Goal: Transaction & Acquisition: Purchase product/service

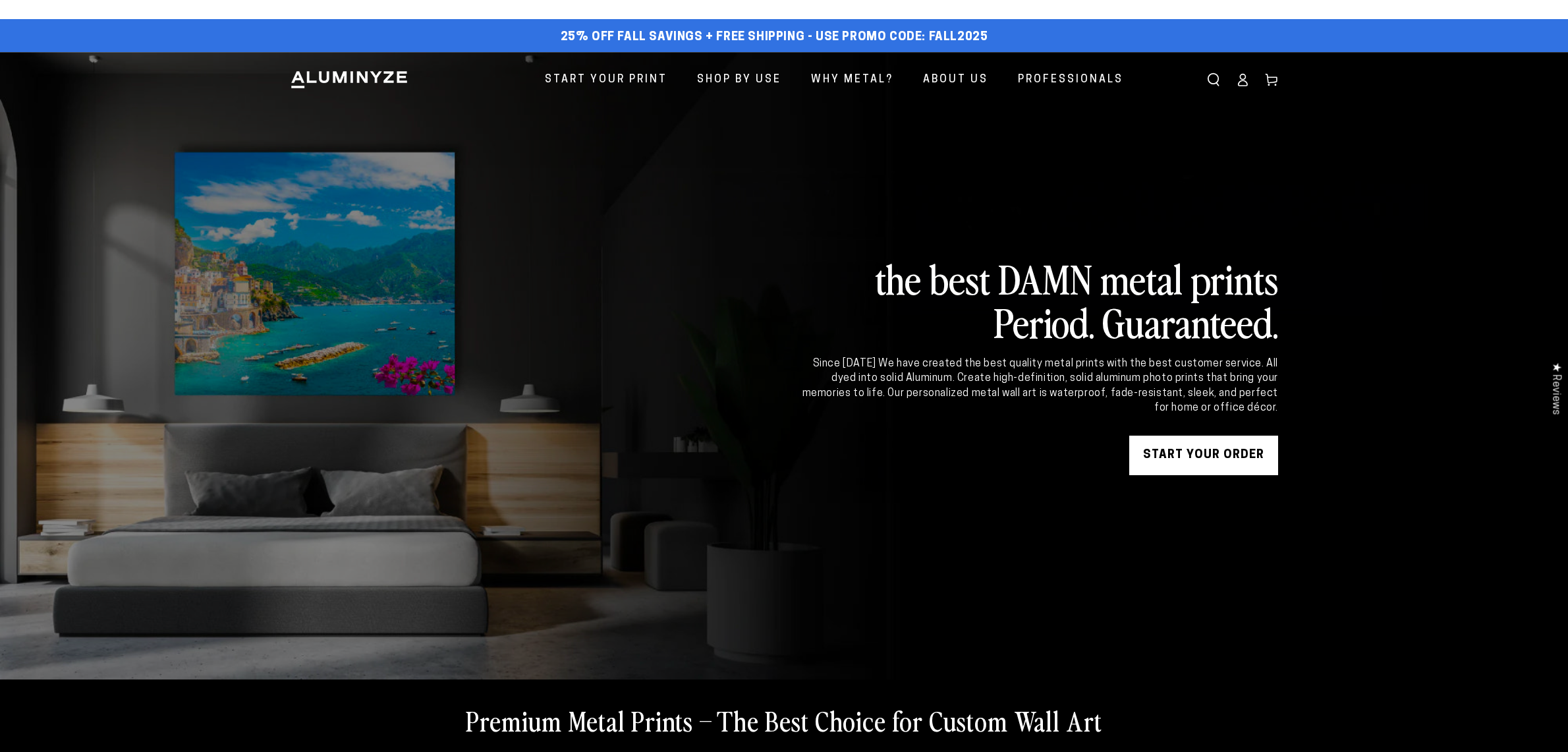
click at [1235, 439] on link "START YOUR Order" at bounding box center [1204, 455] width 149 height 40
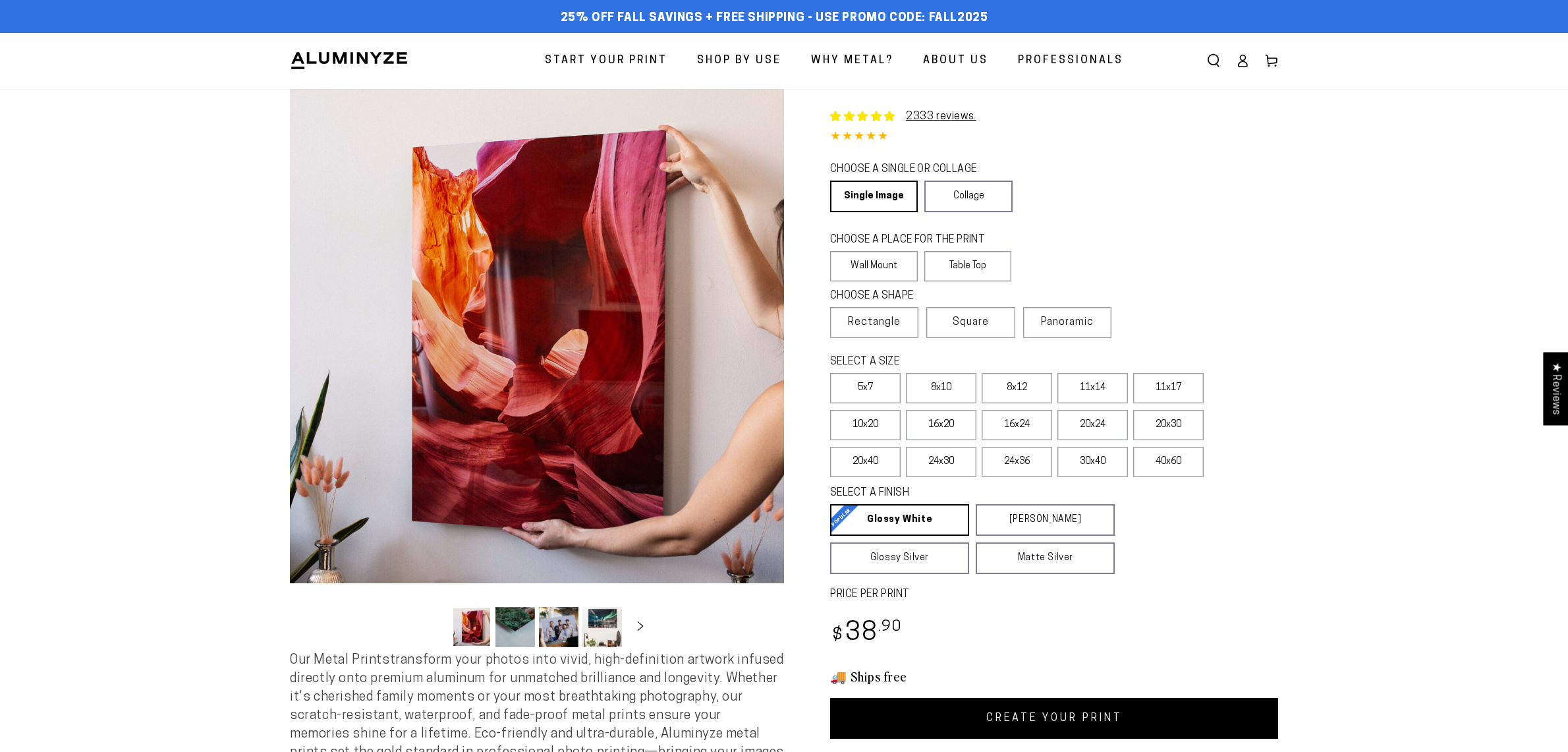
select select "**********"
click at [1159, 468] on label "40x60" at bounding box center [1168, 462] width 70 height 30
click at [1026, 457] on label "24x36" at bounding box center [1016, 462] width 70 height 30
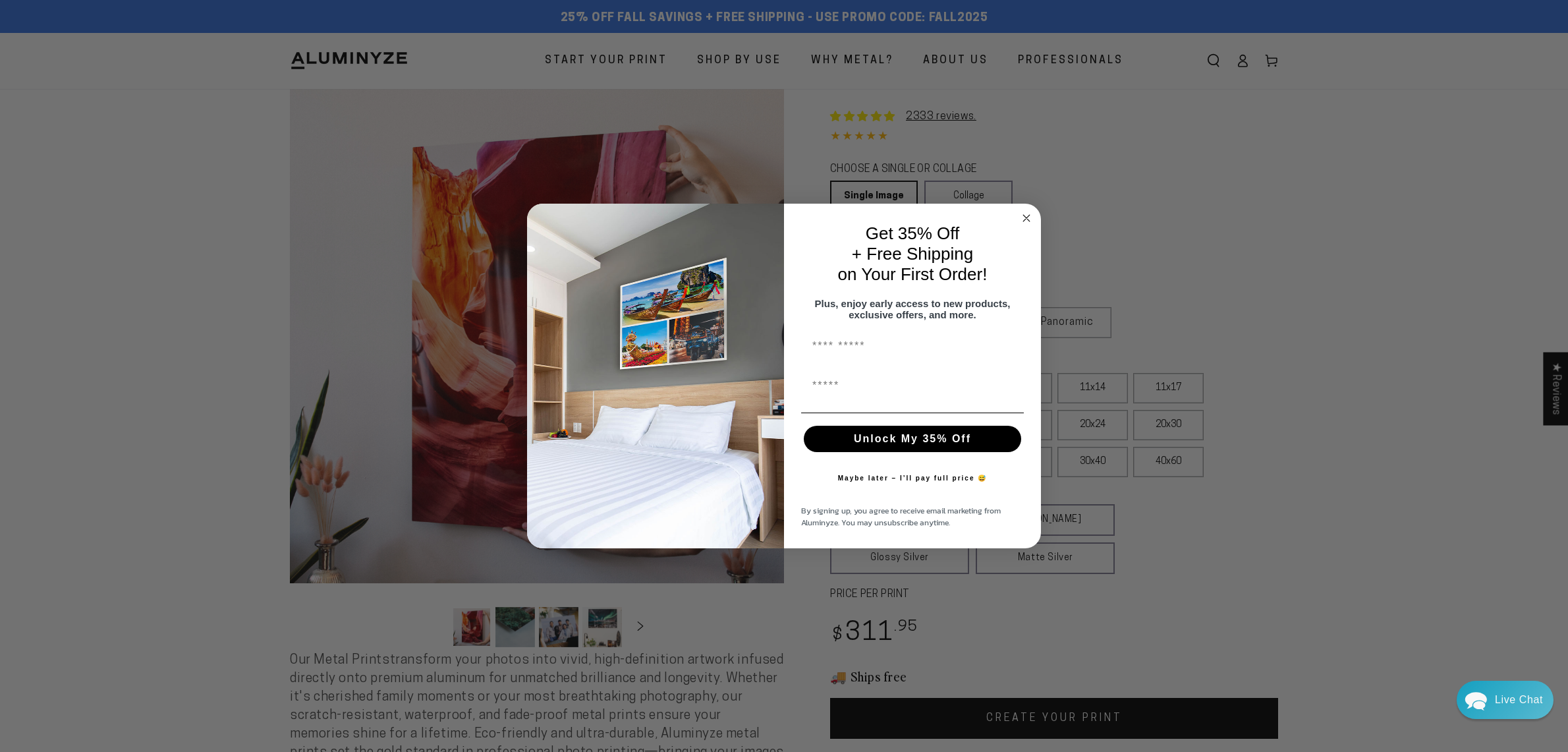
click at [1029, 212] on circle "Close dialog" at bounding box center [1026, 218] width 15 height 15
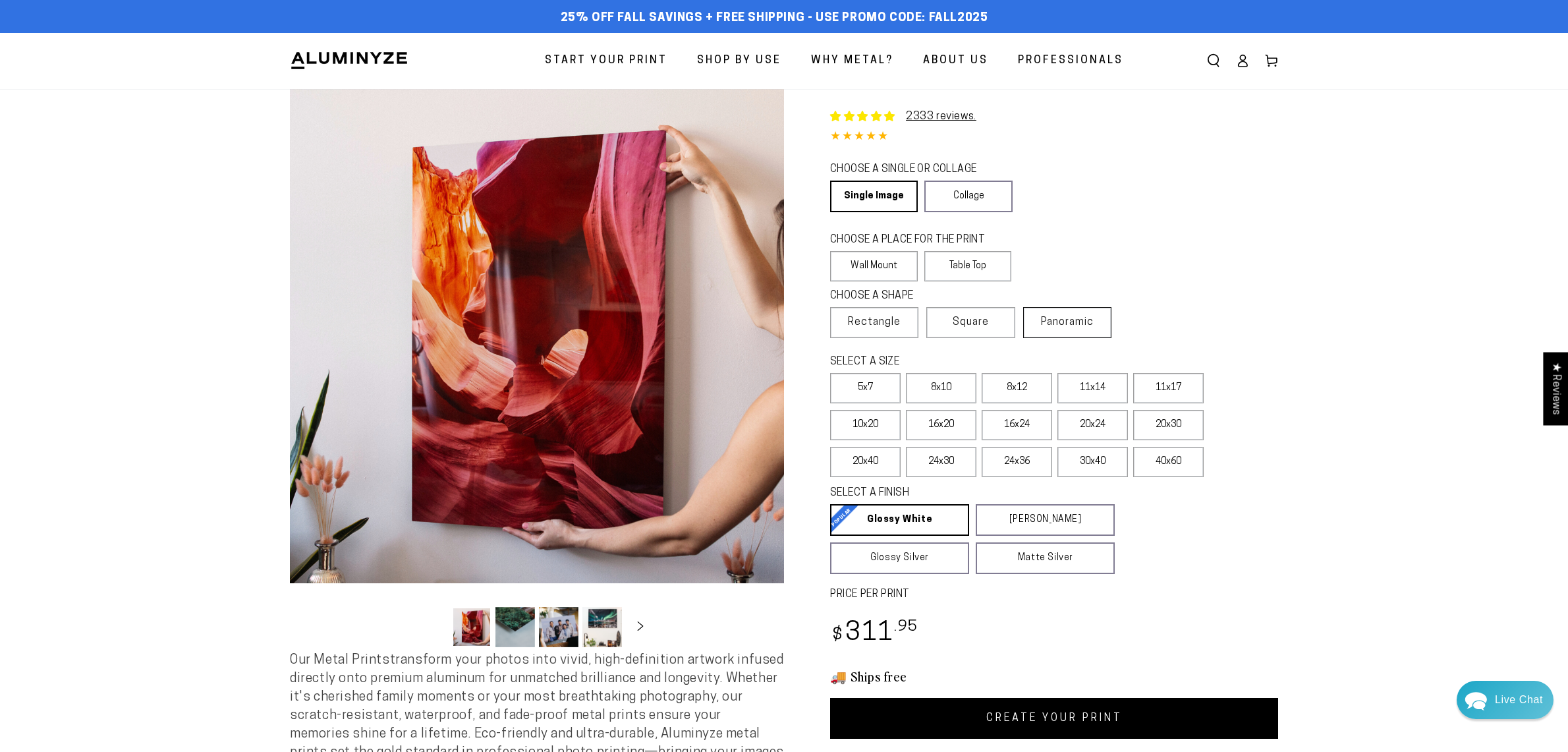
click at [1067, 319] on span "Panoramic" at bounding box center [1067, 322] width 53 height 10
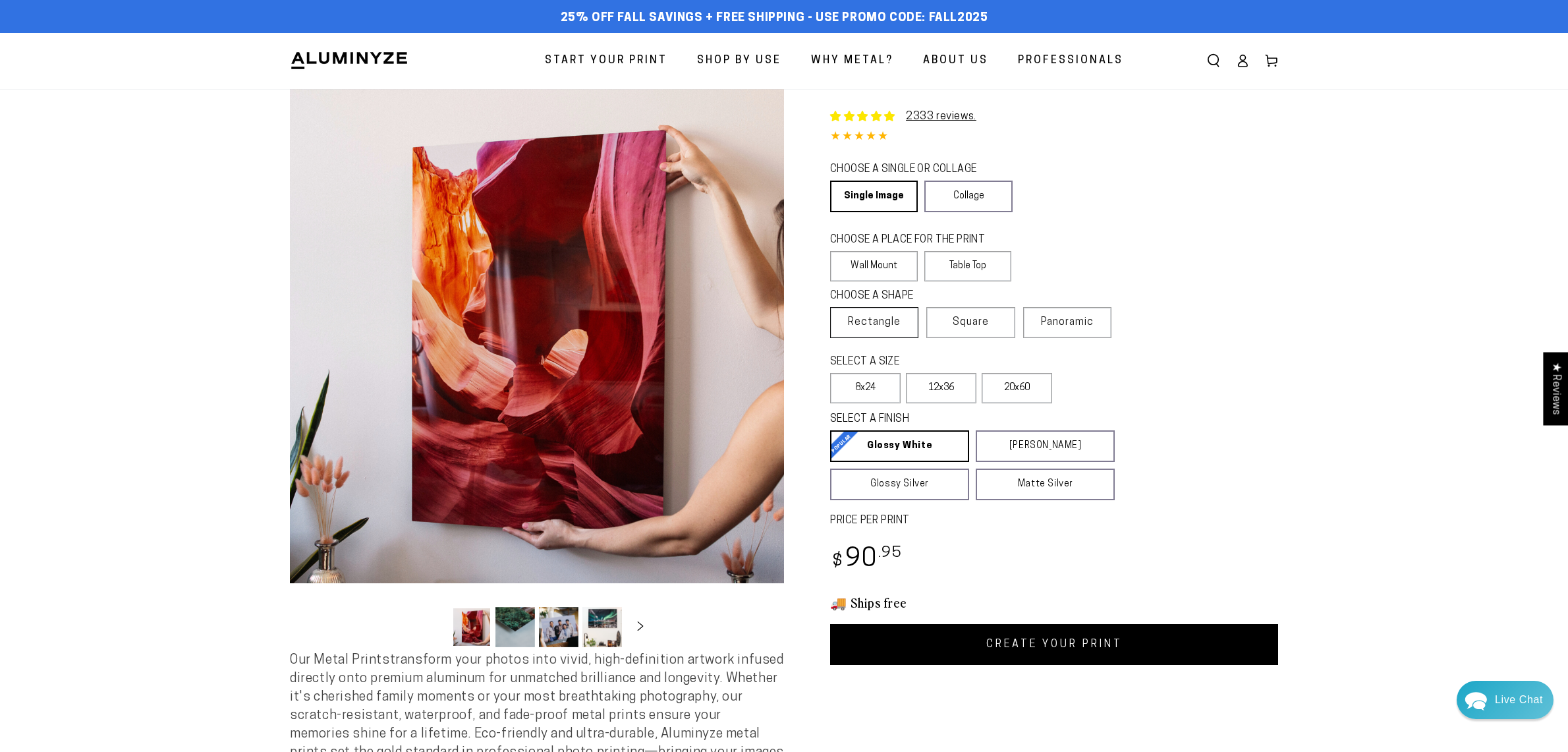
click at [879, 319] on span "Rectangle" at bounding box center [874, 322] width 53 height 16
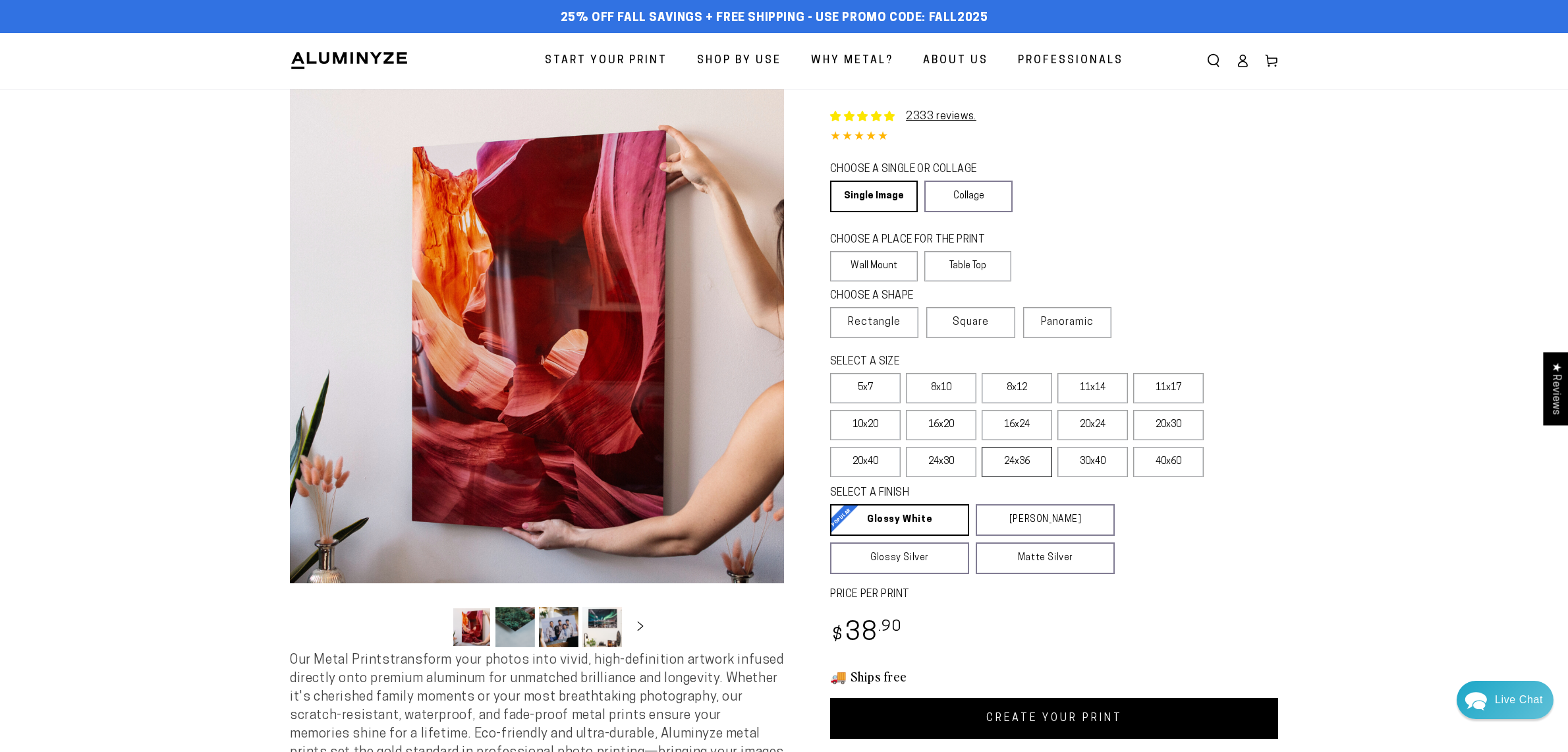
click at [1017, 459] on label "24x36" at bounding box center [1016, 462] width 70 height 30
click at [976, 271] on label "Table Top" at bounding box center [968, 266] width 87 height 30
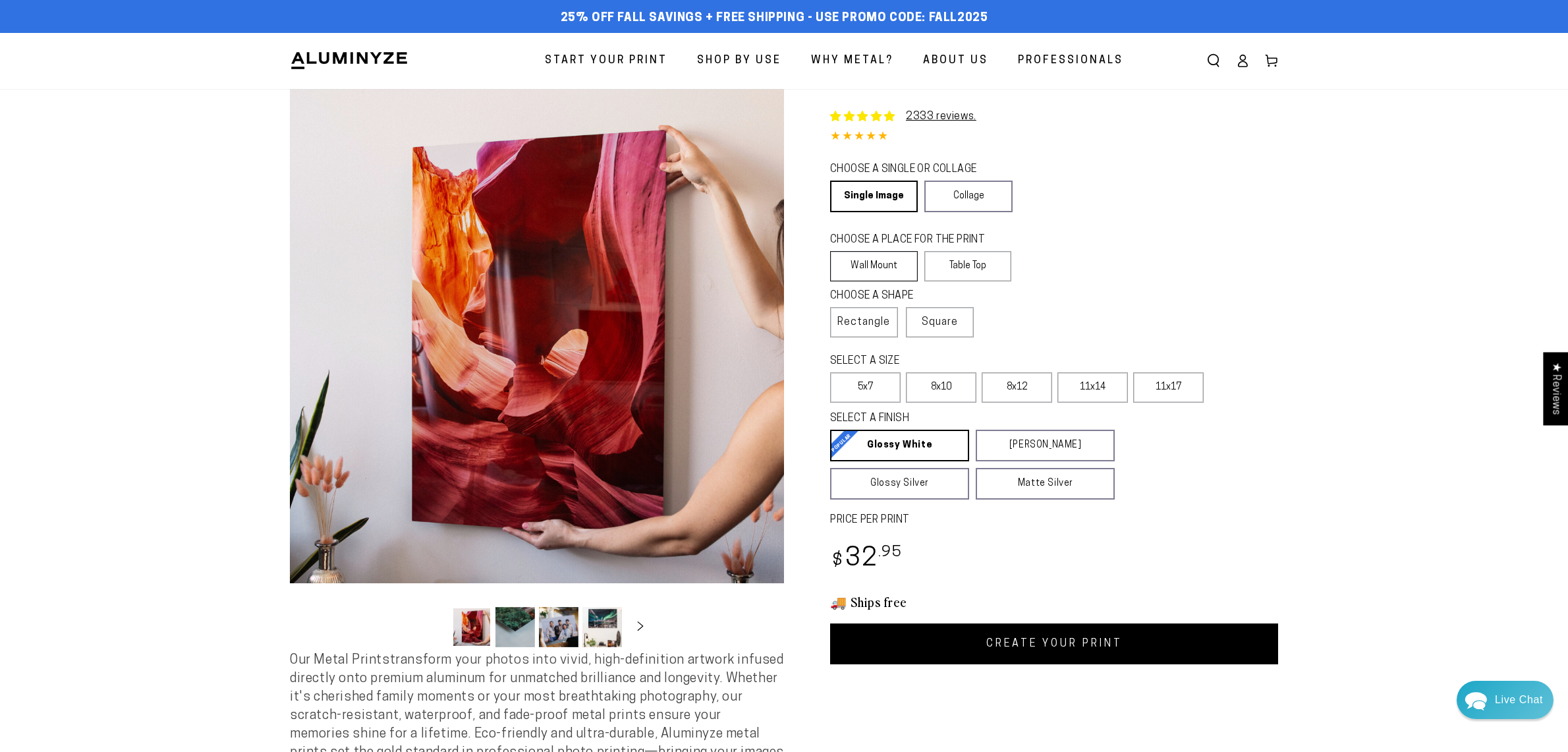
click at [872, 267] on label "Wall Mount" at bounding box center [874, 266] width 87 height 30
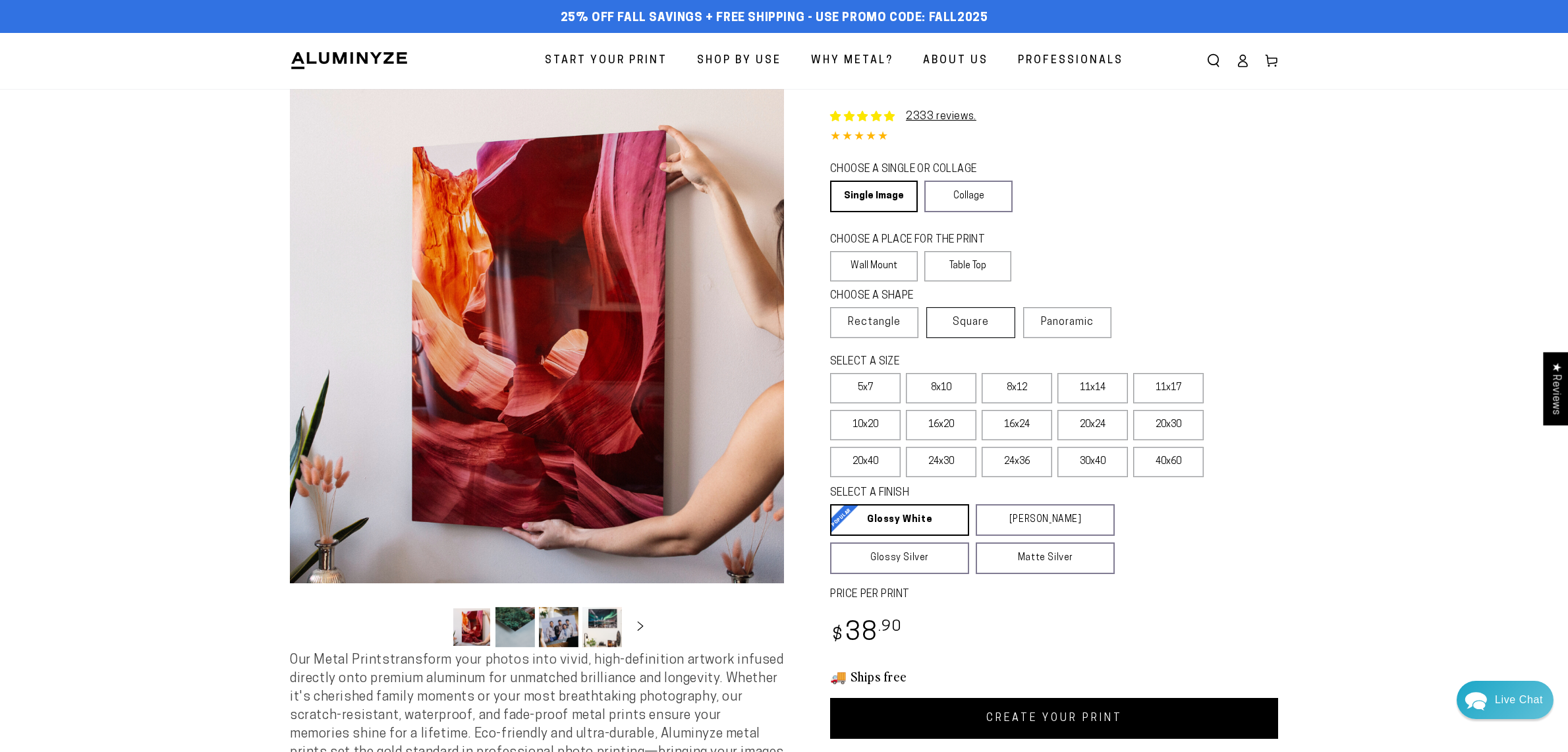
click at [997, 320] on label "Square" at bounding box center [970, 322] width 88 height 31
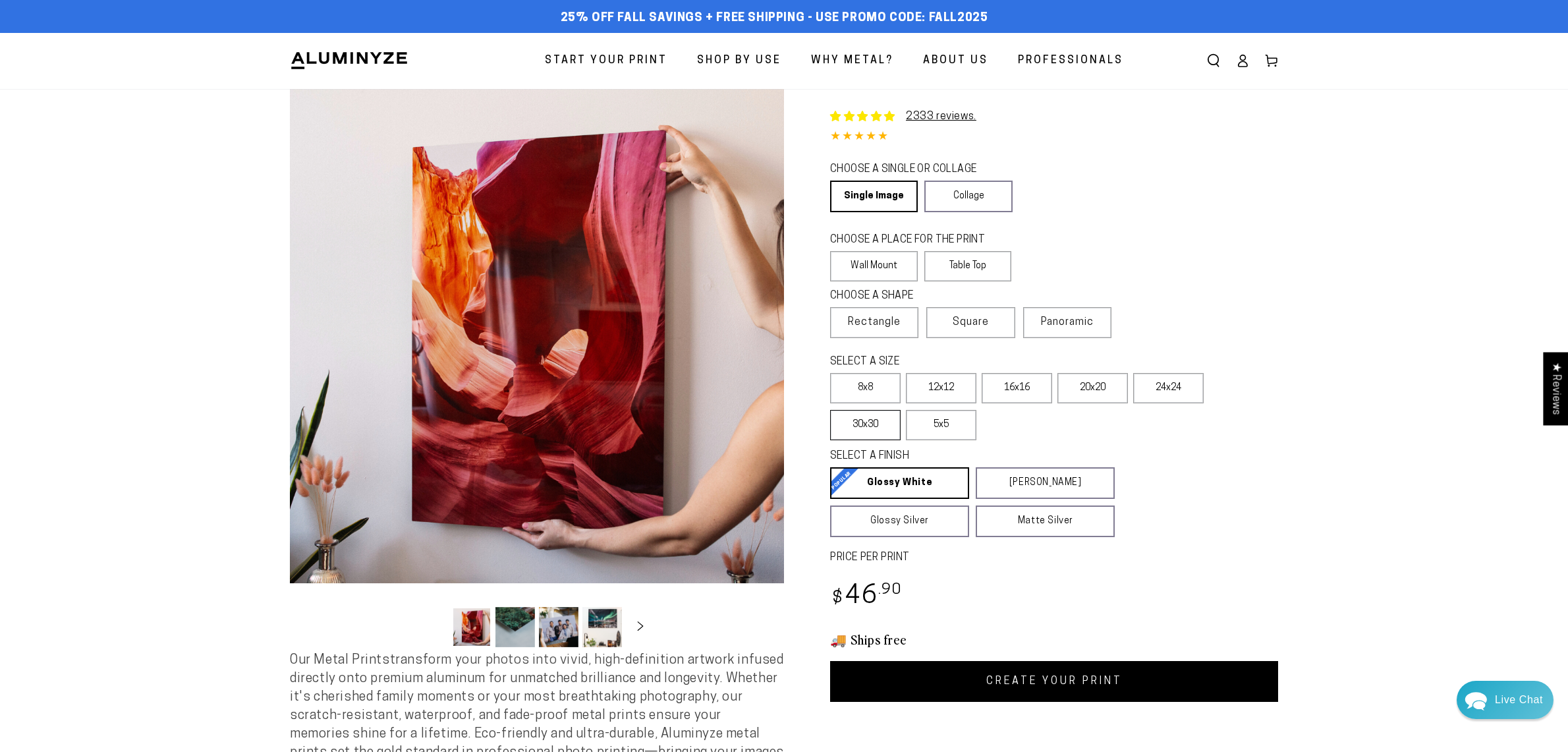
click at [871, 422] on label "30x30" at bounding box center [865, 425] width 70 height 30
click at [883, 323] on span "Rectangle" at bounding box center [874, 322] width 53 height 16
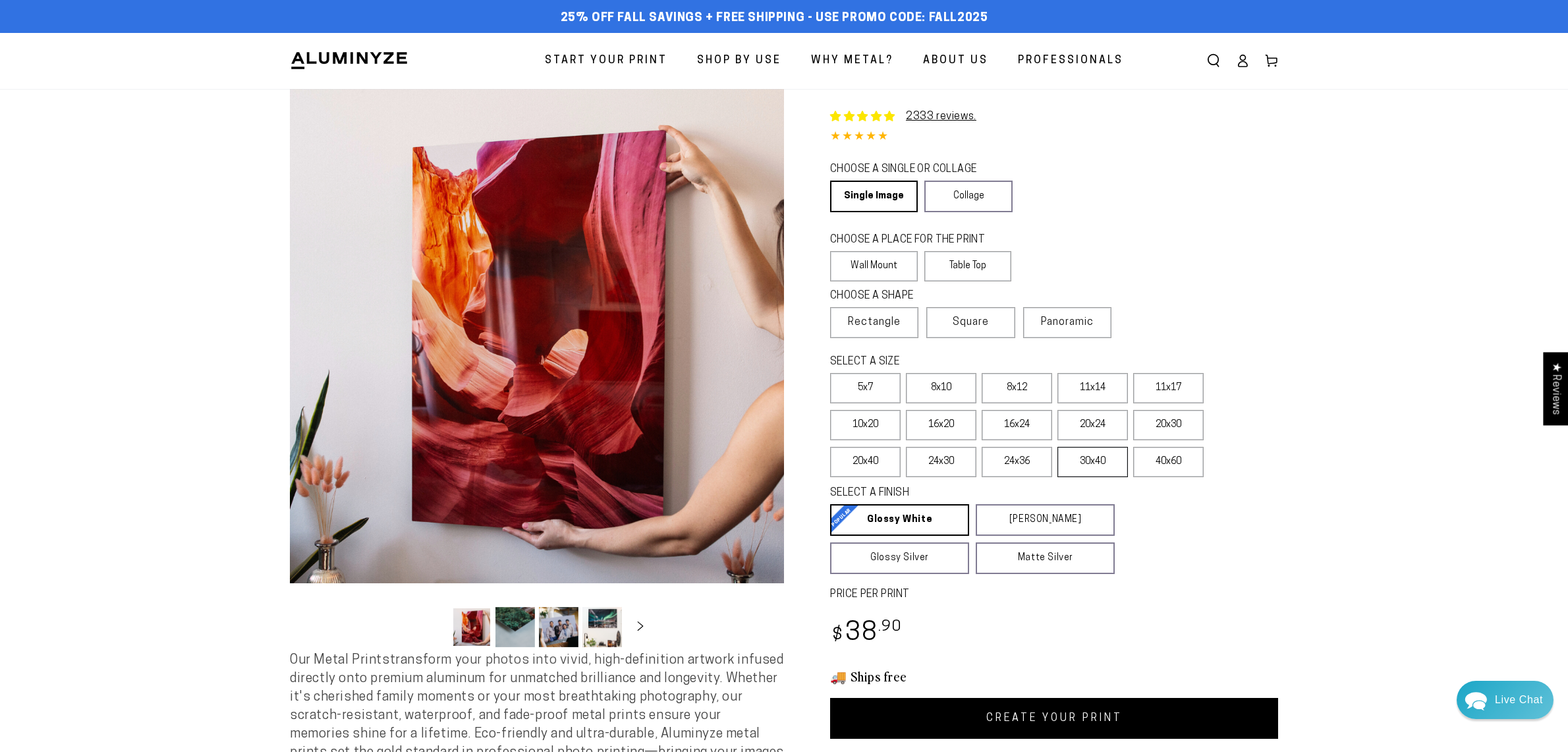
click at [1084, 465] on label "30x40" at bounding box center [1092, 462] width 70 height 30
